Goal: Transaction & Acquisition: Purchase product/service

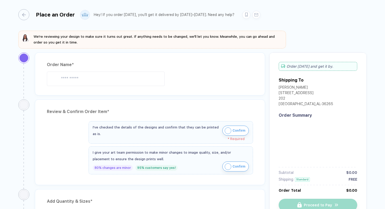
type input "**********"
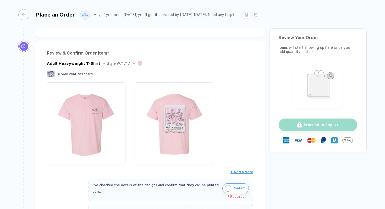
scroll to position [59, 0]
click at [81, 54] on div "Review & Confirm Order Item *" at bounding box center [150, 53] width 206 height 8
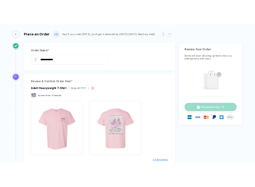
scroll to position [0, 0]
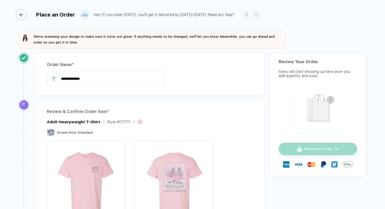
click at [25, 15] on div "button" at bounding box center [21, 14] width 11 height 11
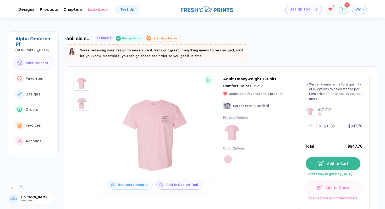
click at [208, 79] on line at bounding box center [208, 79] width 0 height 2
click at [84, 102] on img "button" at bounding box center [81, 102] width 13 height 13
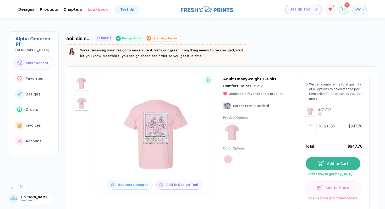
click at [209, 80] on circle at bounding box center [208, 80] width 8 height 8
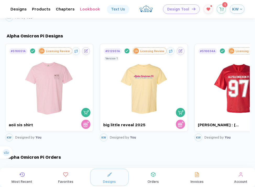
scroll to position [541, 0]
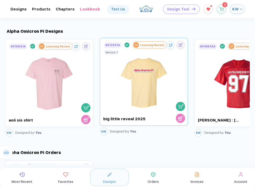
click at [133, 87] on img at bounding box center [144, 80] width 59 height 62
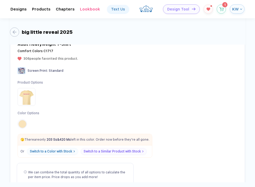
scroll to position [229, 0]
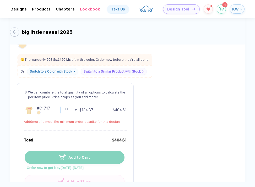
click at [70, 109] on input "*" at bounding box center [67, 110] width 12 height 8
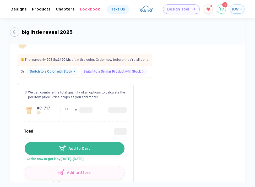
click at [155, 63] on div "Product Options Color Options 🫣 There are only 203 Ss & 420 Ms left in this col…" at bounding box center [128, 42] width 221 height 83
click at [66, 109] on input "**" at bounding box center [67, 110] width 12 height 8
type input "*"
type input "**"
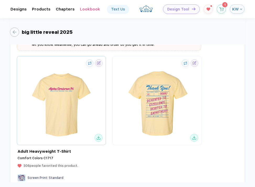
scroll to position [47, 0]
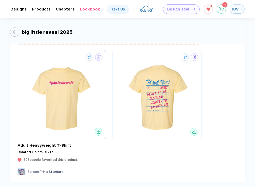
click at [99, 132] on circle "button" at bounding box center [99, 132] width 8 height 8
click at [195, 132] on circle "button" at bounding box center [194, 132] width 8 height 8
click at [220, 127] on div at bounding box center [128, 94] width 222 height 89
click at [193, 58] on div "button" at bounding box center [194, 56] width 7 height 7
